Goal: Transaction & Acquisition: Subscribe to service/newsletter

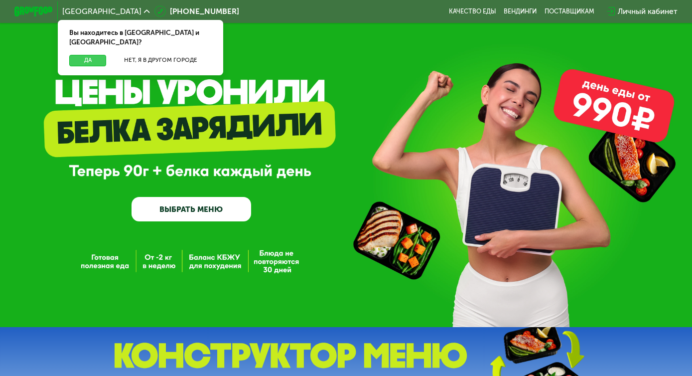
click at [91, 55] on button "Да" at bounding box center [87, 60] width 37 height 11
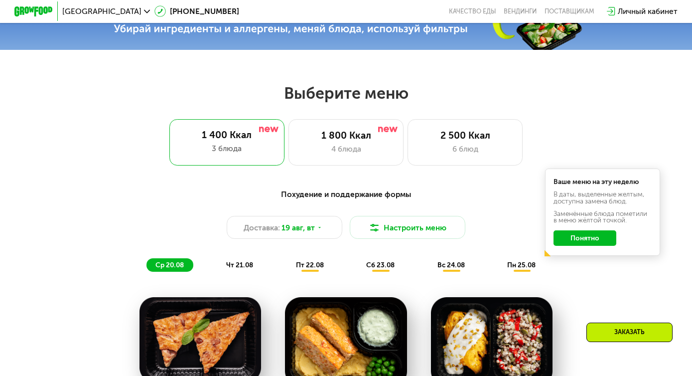
scroll to position [352, 0]
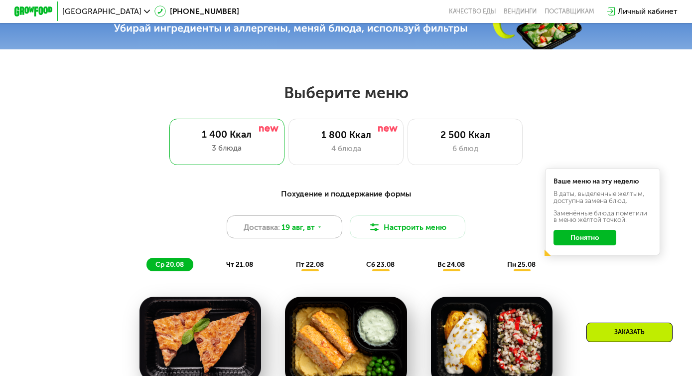
click at [321, 227] on use at bounding box center [319, 226] width 2 height 1
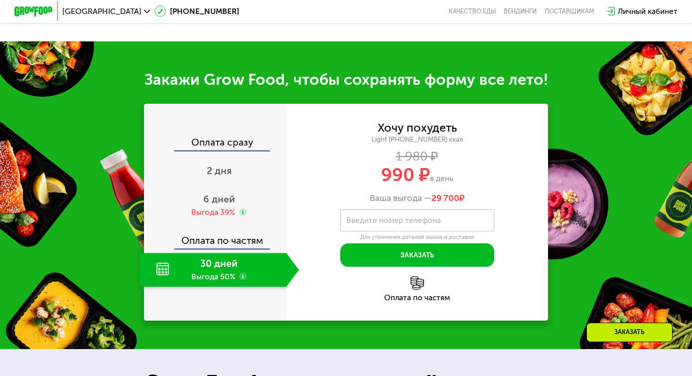
scroll to position [917, 0]
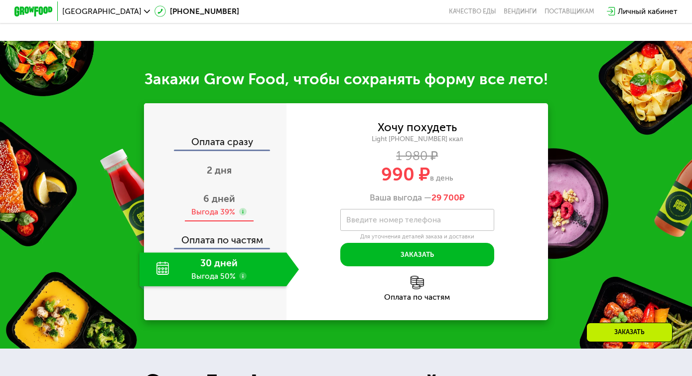
click at [225, 202] on span "6 дней" at bounding box center [219, 198] width 32 height 11
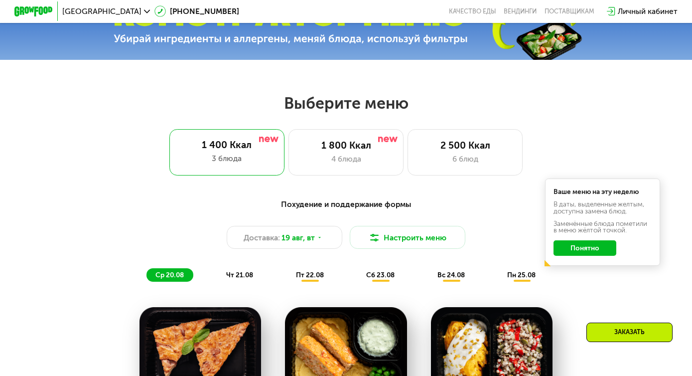
scroll to position [342, 0]
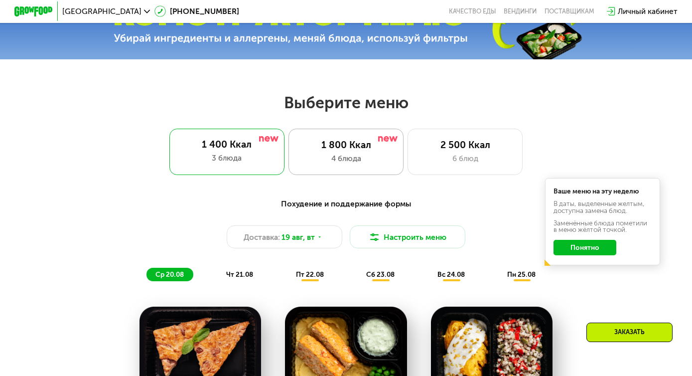
click at [325, 149] on div "1 800 Ккал" at bounding box center [345, 144] width 95 height 11
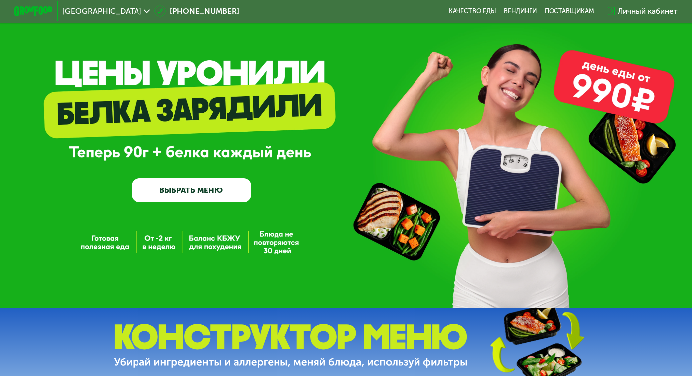
scroll to position [0, 0]
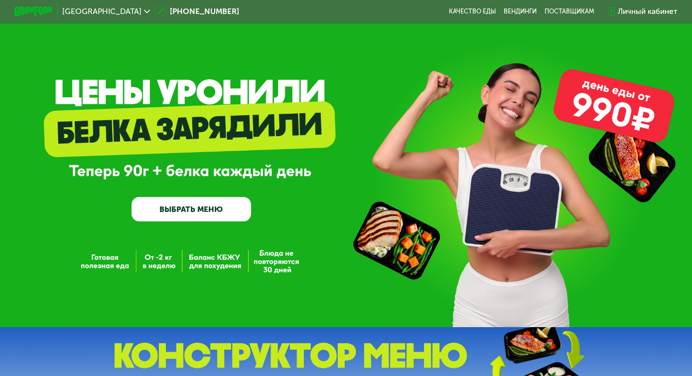
click at [208, 209] on link "ВЫБРАТЬ МЕНЮ" at bounding box center [192, 209] width 120 height 24
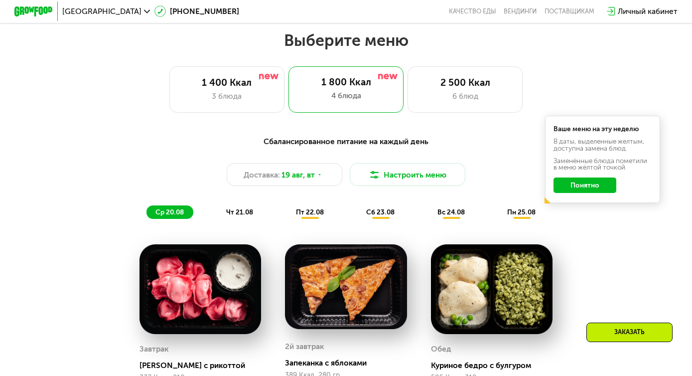
scroll to position [404, 0]
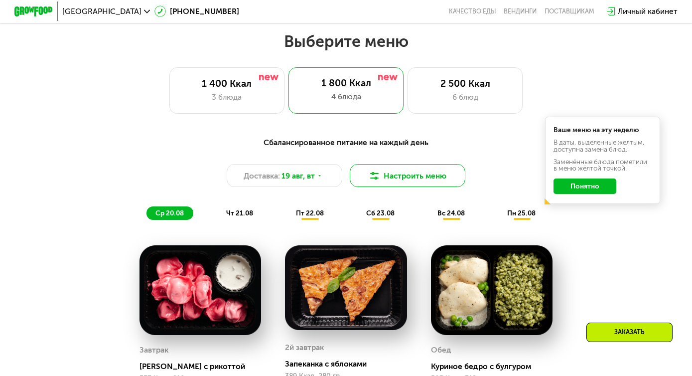
click at [381, 177] on button "Настроить меню" at bounding box center [408, 175] width 116 height 23
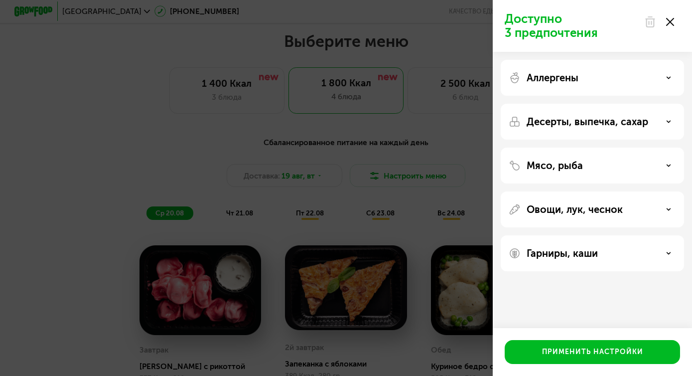
click at [670, 25] on icon at bounding box center [670, 22] width 8 height 8
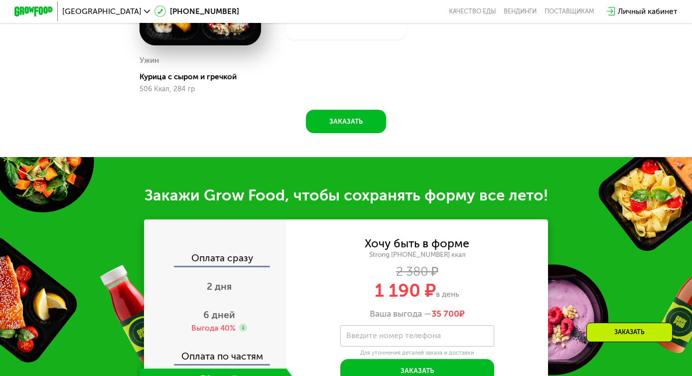
scroll to position [904, 0]
